Goal: Transaction & Acquisition: Book appointment/travel/reservation

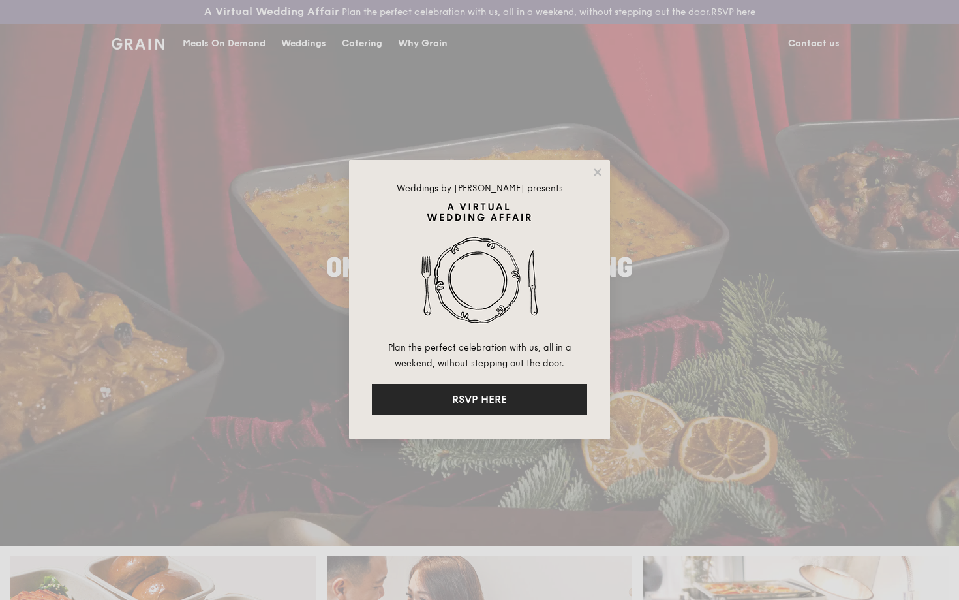
drag, startPoint x: 499, startPoint y: 398, endPoint x: 588, endPoint y: 223, distance: 196.7
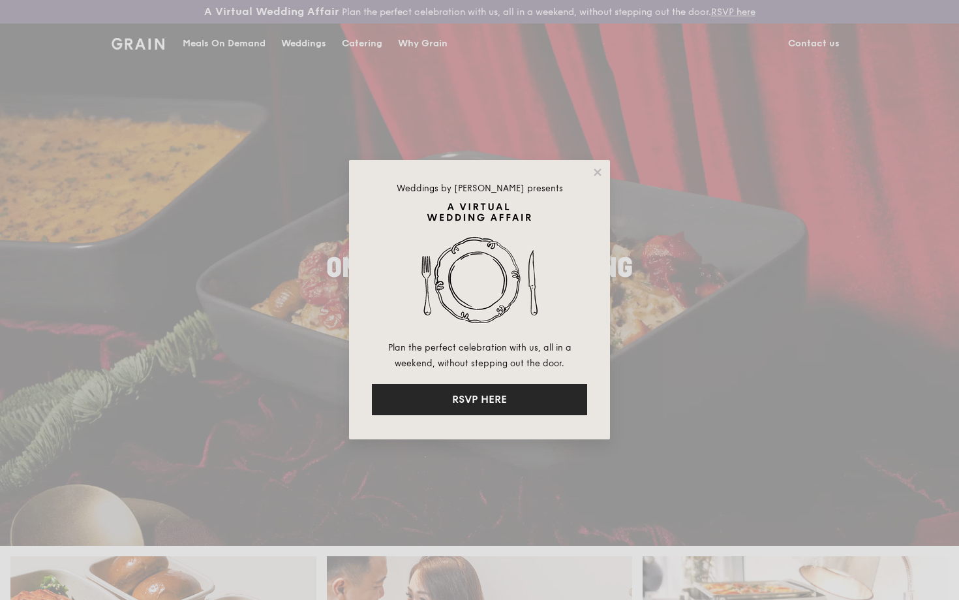
click at [587, 227] on div "Weddings by Grain presents Plan the perfect celebration with us, all in a weeke…" at bounding box center [479, 299] width 215 height 232
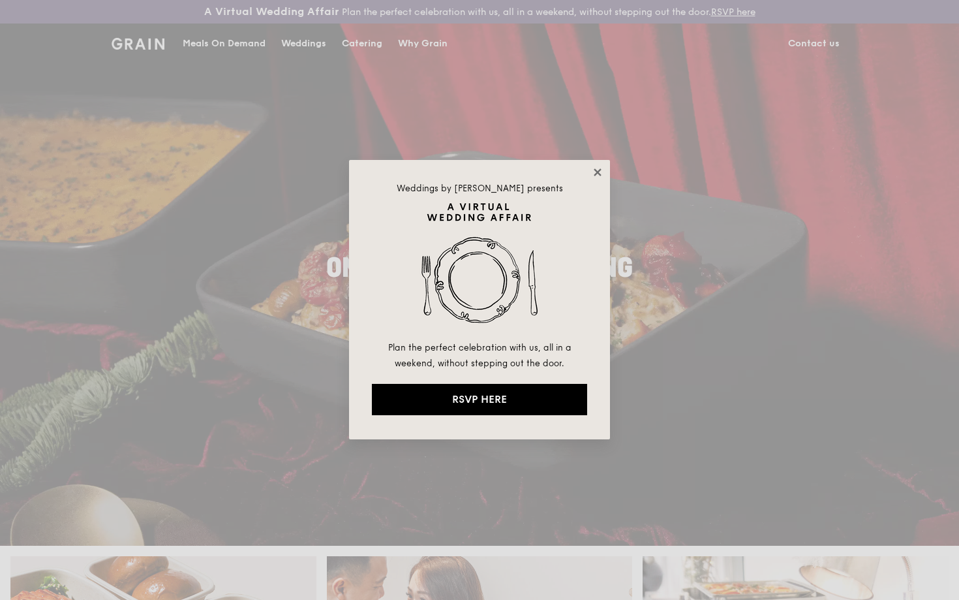
click at [599, 172] on icon at bounding box center [598, 172] width 12 height 12
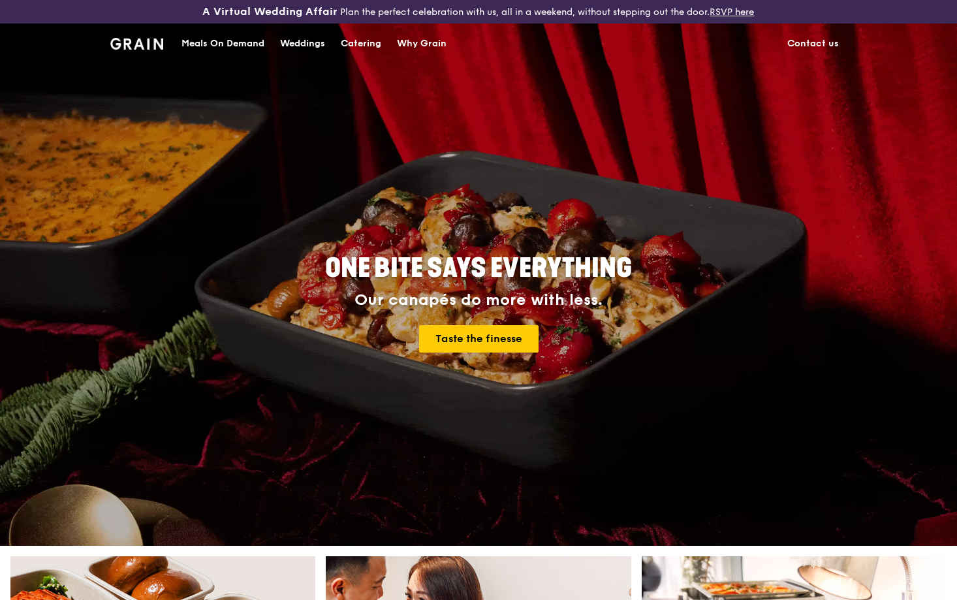
click at [371, 43] on div "Catering" at bounding box center [361, 43] width 40 height 39
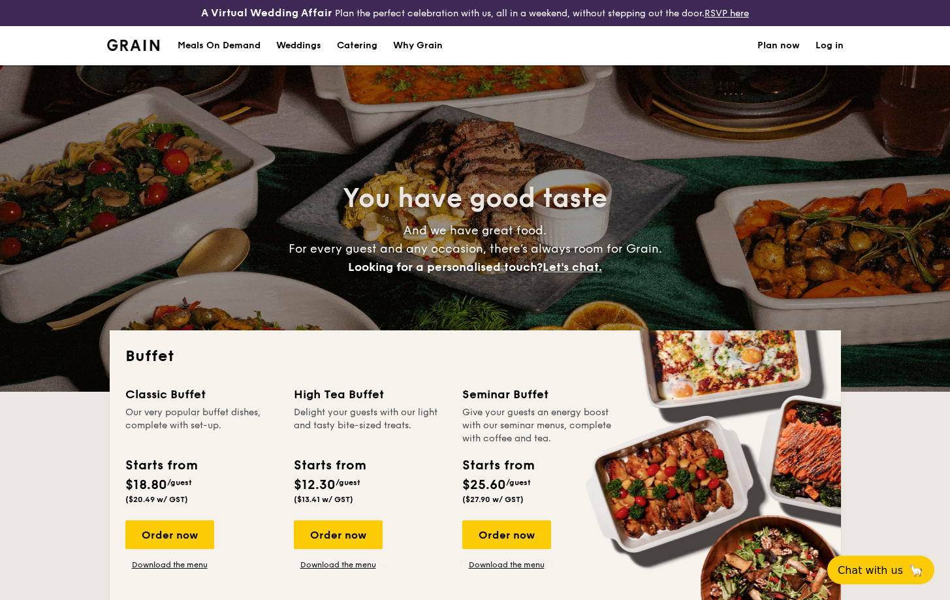
select select
click at [539, 565] on link "Download the menu" at bounding box center [506, 564] width 89 height 10
click at [503, 540] on div "Order now" at bounding box center [506, 534] width 89 height 29
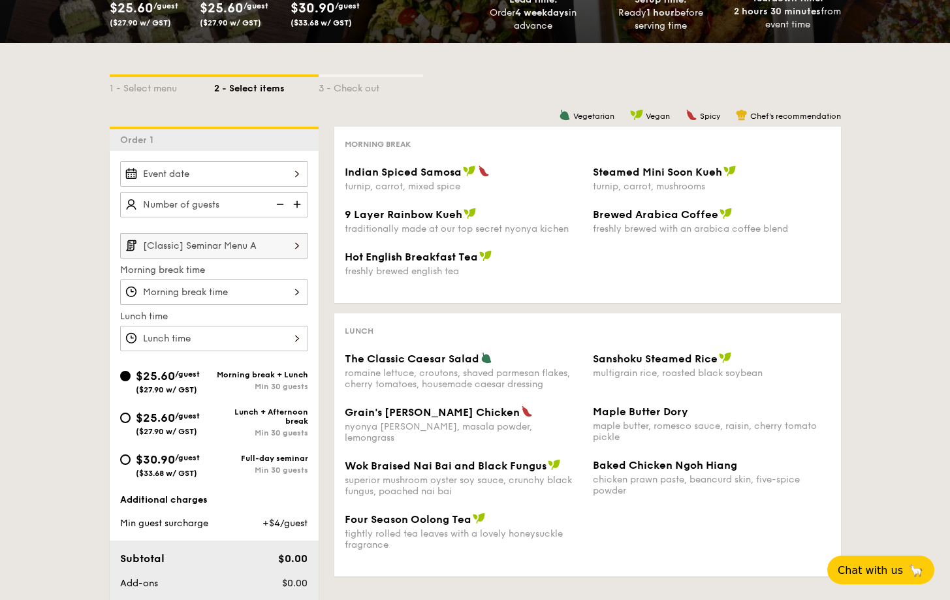
scroll to position [234, 0]
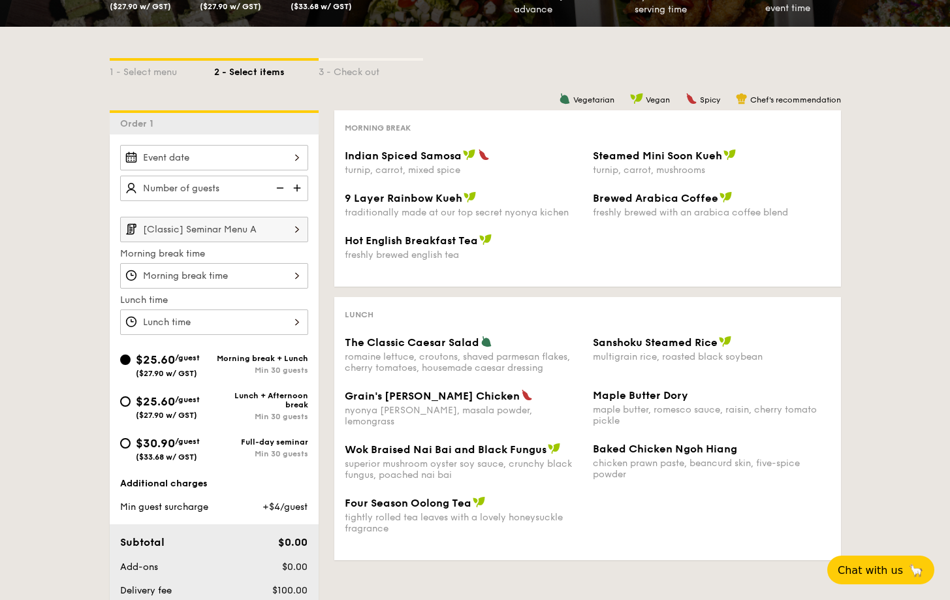
click at [287, 237] on img at bounding box center [297, 229] width 22 height 25
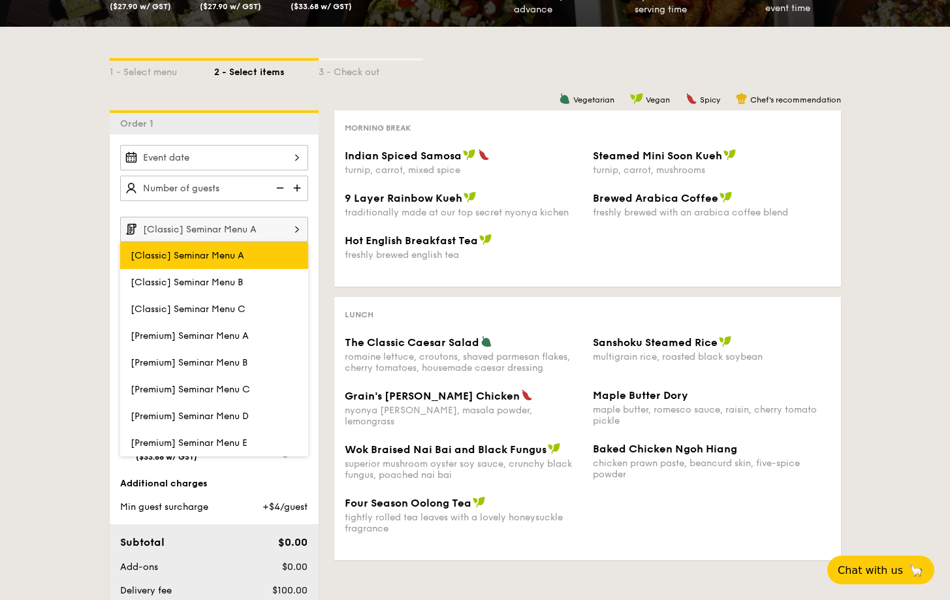
click at [281, 246] on label "[Classic] Seminar Menu A" at bounding box center [214, 255] width 188 height 27
click at [0, 0] on input "[Classic] Seminar Menu A" at bounding box center [0, 0] width 0 height 0
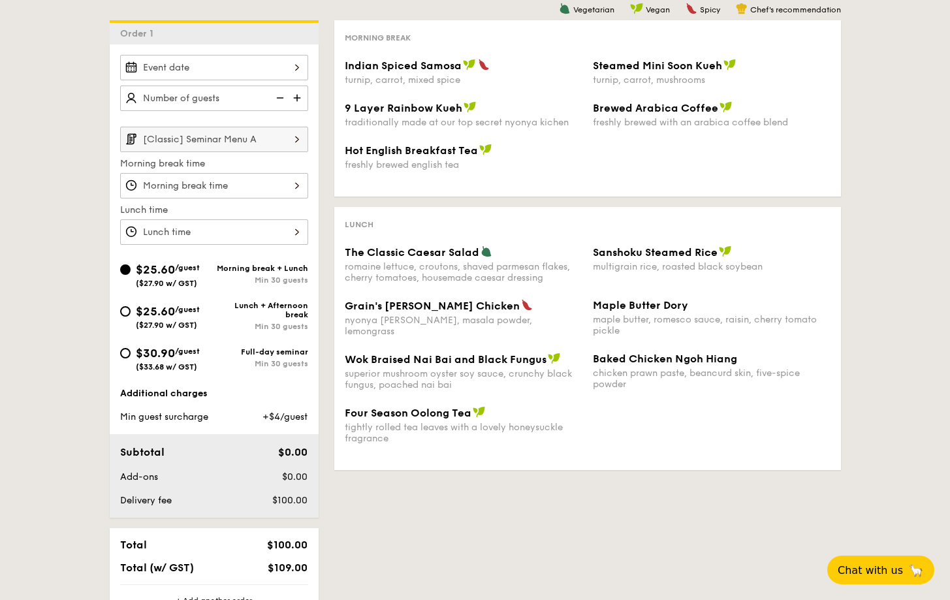
scroll to position [333, 0]
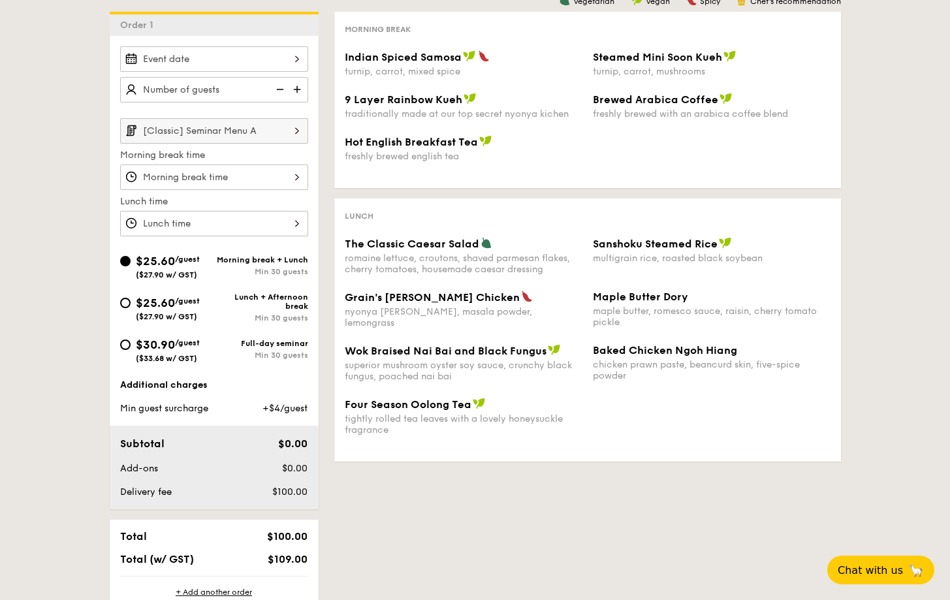
click at [285, 82] on img at bounding box center [279, 89] width 20 height 25
click at [290, 87] on img at bounding box center [298, 89] width 20 height 25
click at [294, 85] on img at bounding box center [298, 89] width 20 height 25
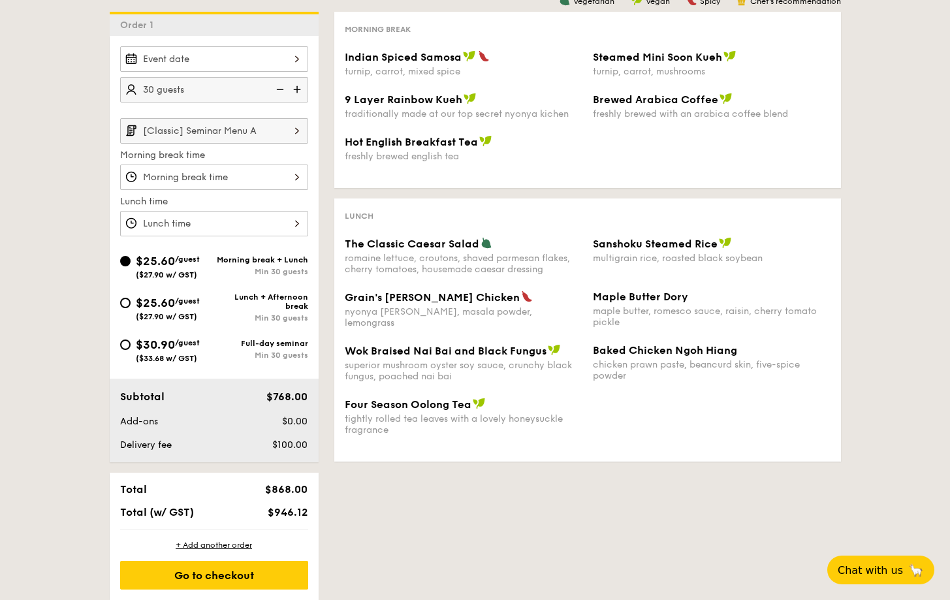
click at [294, 85] on img at bounding box center [298, 89] width 20 height 25
type input "120 guests"
click at [76, 203] on div "1 - Select menu 2 - Select items 3 - Check out Order 1 120 guests [Classic] Sem…" at bounding box center [475, 264] width 950 height 672
click at [245, 141] on input "[Classic] Seminar Menu A" at bounding box center [214, 130] width 188 height 25
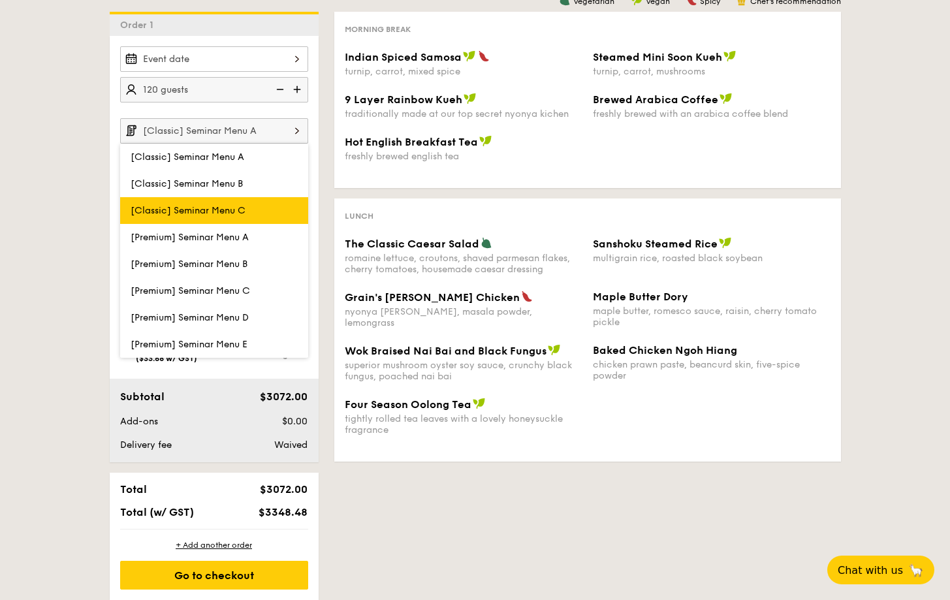
click at [235, 211] on span "[Classic] Seminar Menu C" at bounding box center [188, 210] width 115 height 11
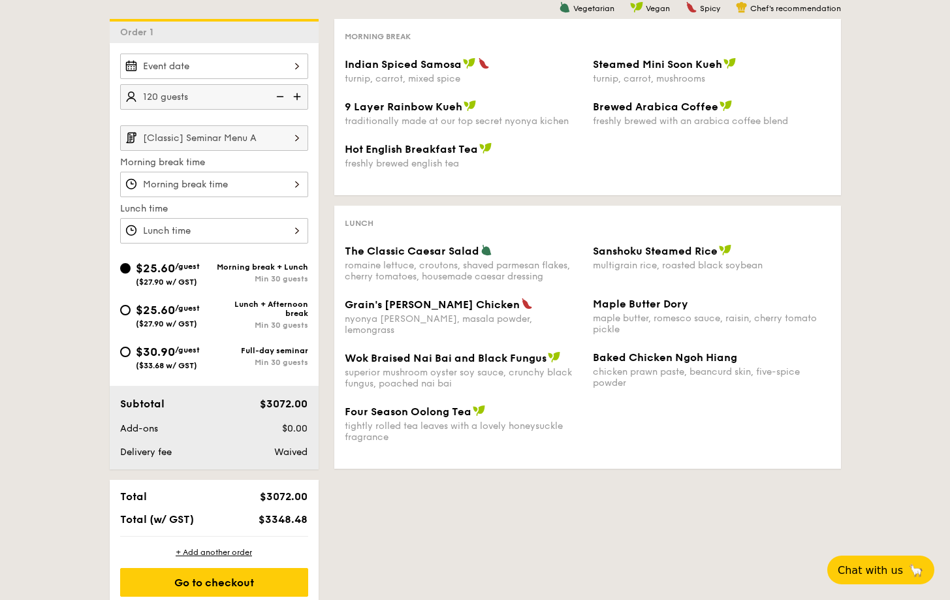
scroll to position [325, 0]
click at [218, 66] on div at bounding box center [214, 66] width 188 height 25
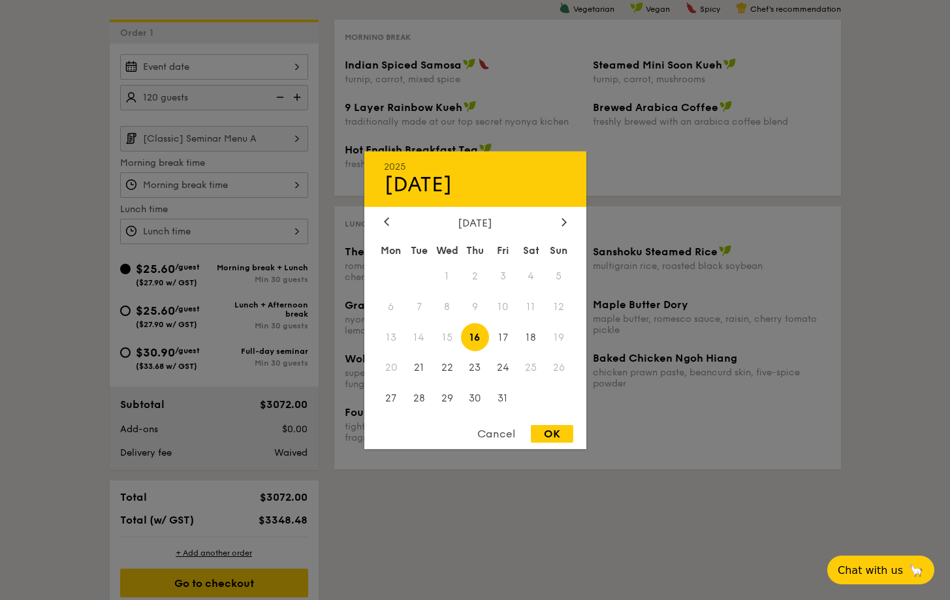
click at [496, 429] on div "Cancel" at bounding box center [496, 434] width 64 height 18
click at [272, 73] on div "2025 Oct [DATE] Tue Wed Thu Fri Sat Sun 1 2 3 4 5 6 7 8 9 10 11 12 13 14 15 16 …" at bounding box center [214, 66] width 188 height 25
click at [495, 399] on span "31" at bounding box center [503, 398] width 28 height 28
click at [562, 439] on div "OK" at bounding box center [552, 434] width 42 height 18
type input "[DATE]"
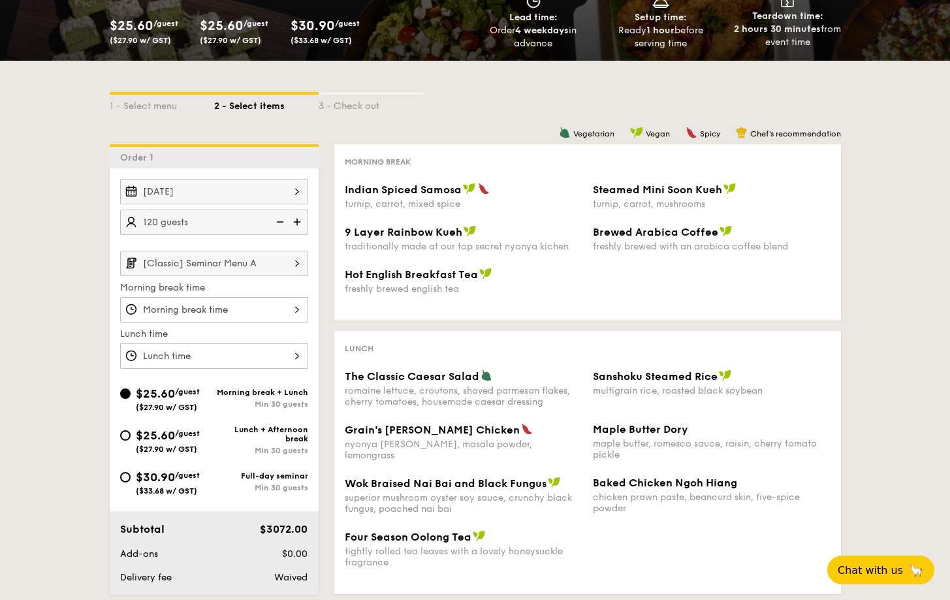
scroll to position [200, 0]
